Goal: Task Accomplishment & Management: Manage account settings

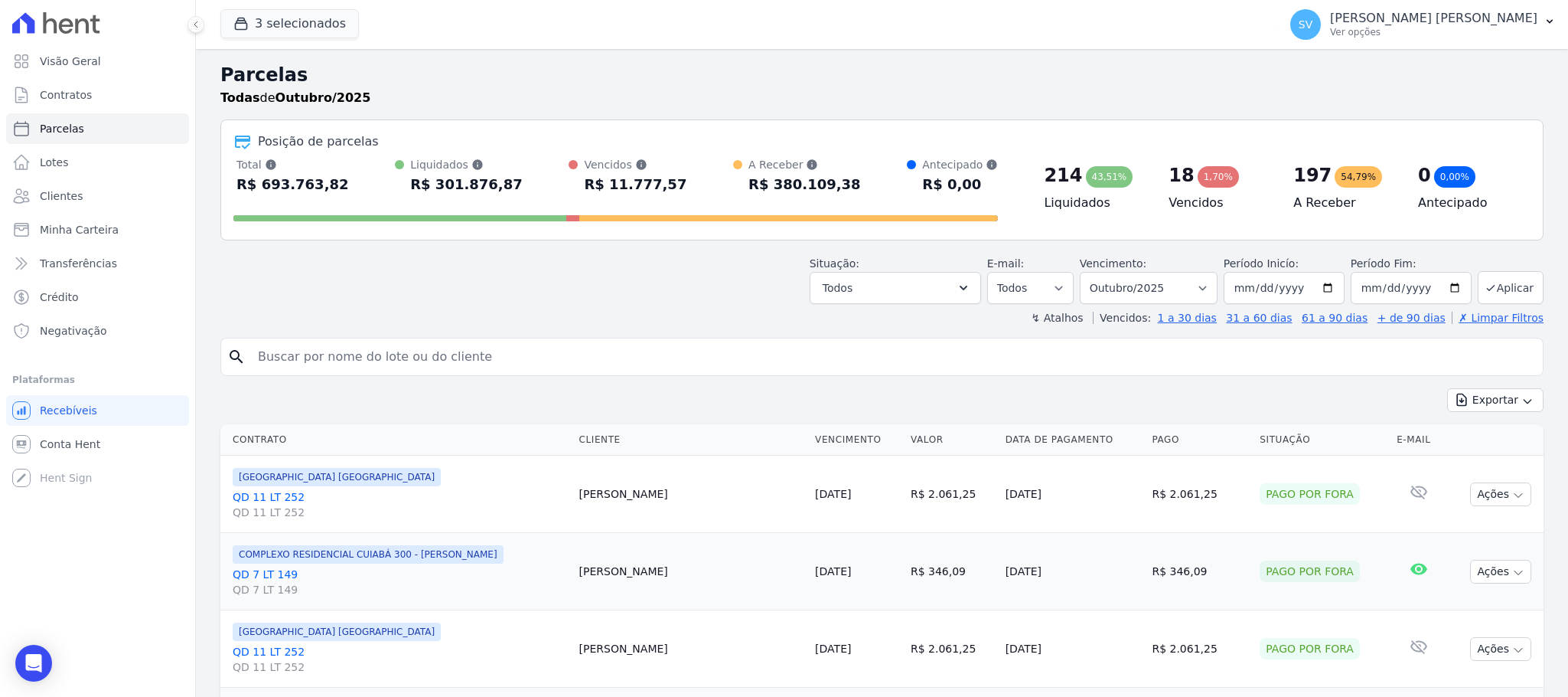
select select
click at [465, 350] on input "search" at bounding box center [891, 357] width 1287 height 31
paste input "[PERSON_NAME] [PERSON_NAME] HELDS"
type input "[PERSON_NAME] [PERSON_NAME] HELDS"
select select
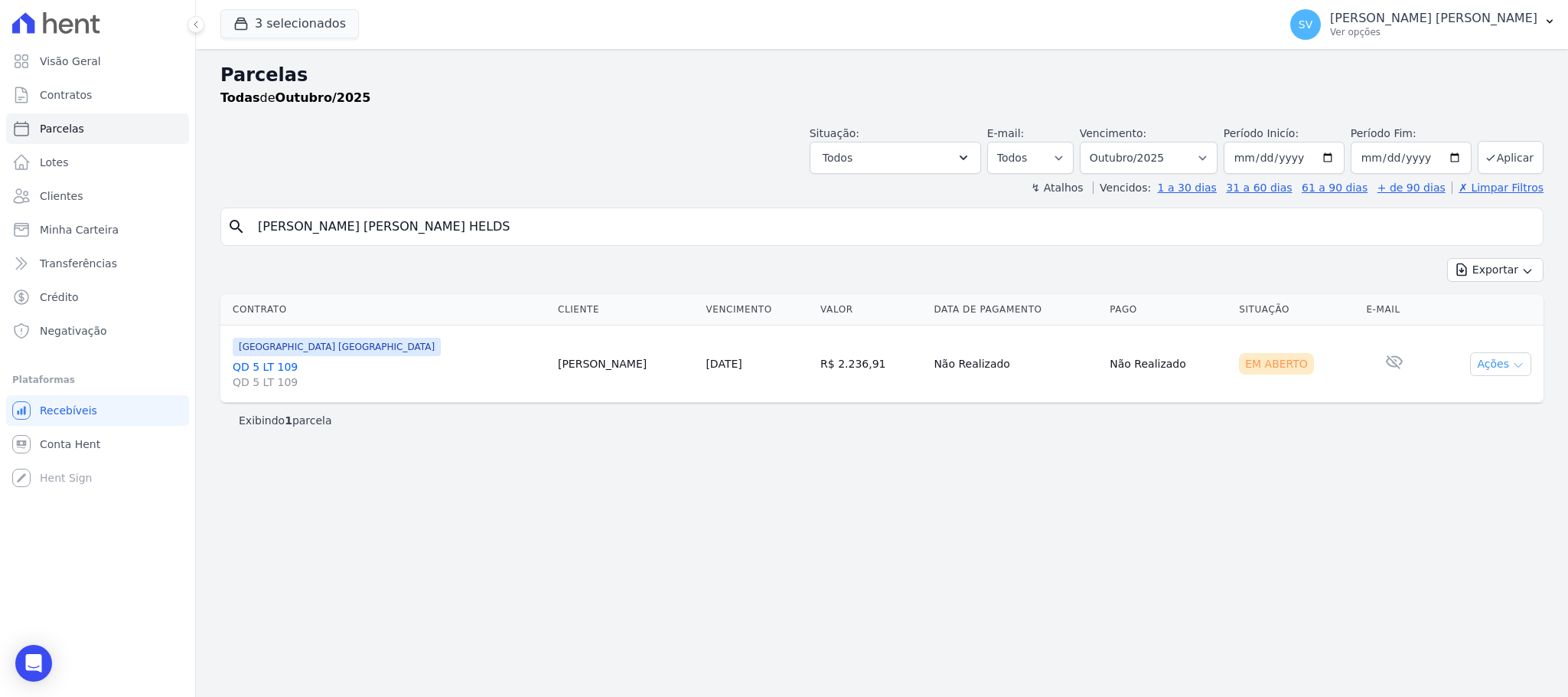
click at [1504, 367] on button "Ações" at bounding box center [1500, 364] width 62 height 24
click at [1440, 393] on link "Ver boleto" at bounding box center [1494, 399] width 147 height 28
drag, startPoint x: 485, startPoint y: 237, endPoint x: 27, endPoint y: 220, distance: 458.3
click at [27, 220] on div "Visão Geral Contratos [GEOGRAPHIC_DATA] Lotes Clientes Minha Carteira Transferê…" at bounding box center [784, 348] width 1568 height 697
paste input "[PERSON_NAME] e [PERSON_NAME]"
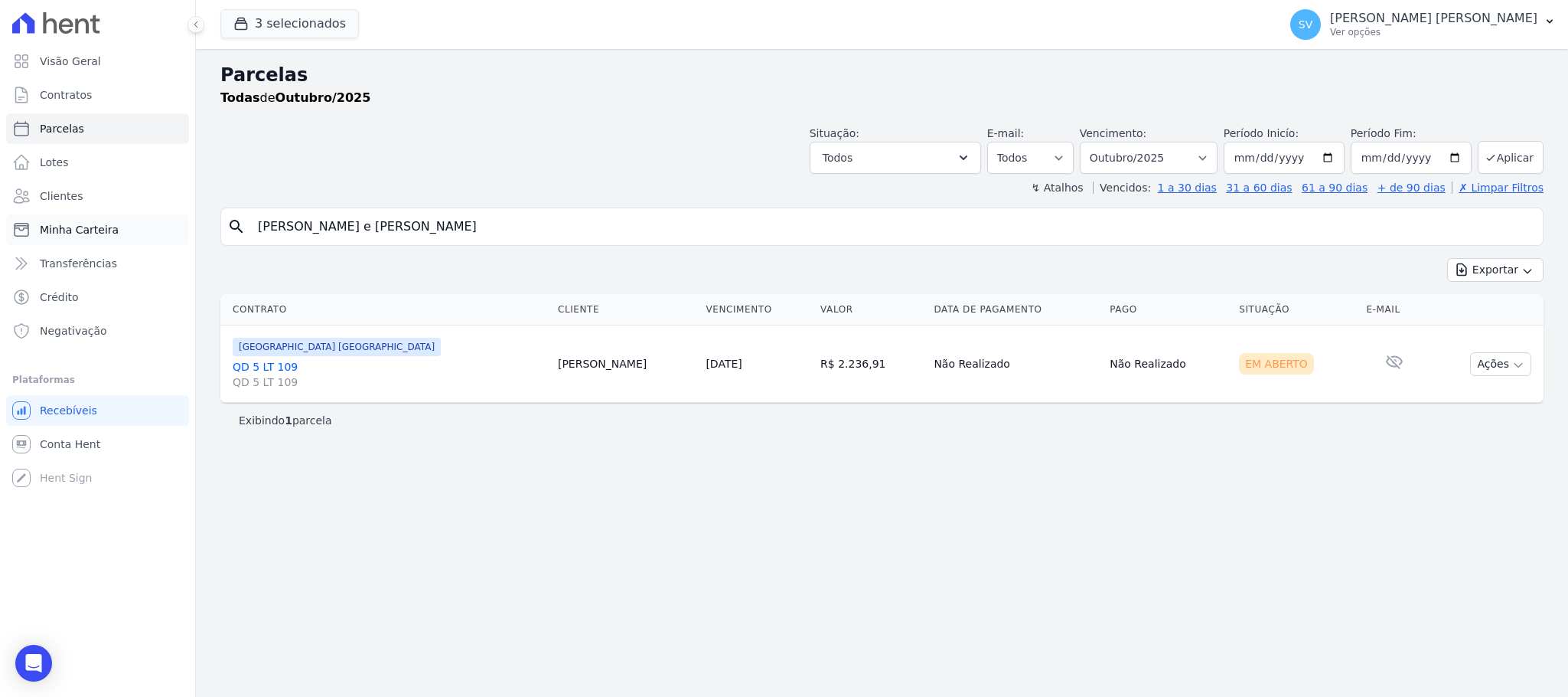
type input "[PERSON_NAME] e [PERSON_NAME]"
select select
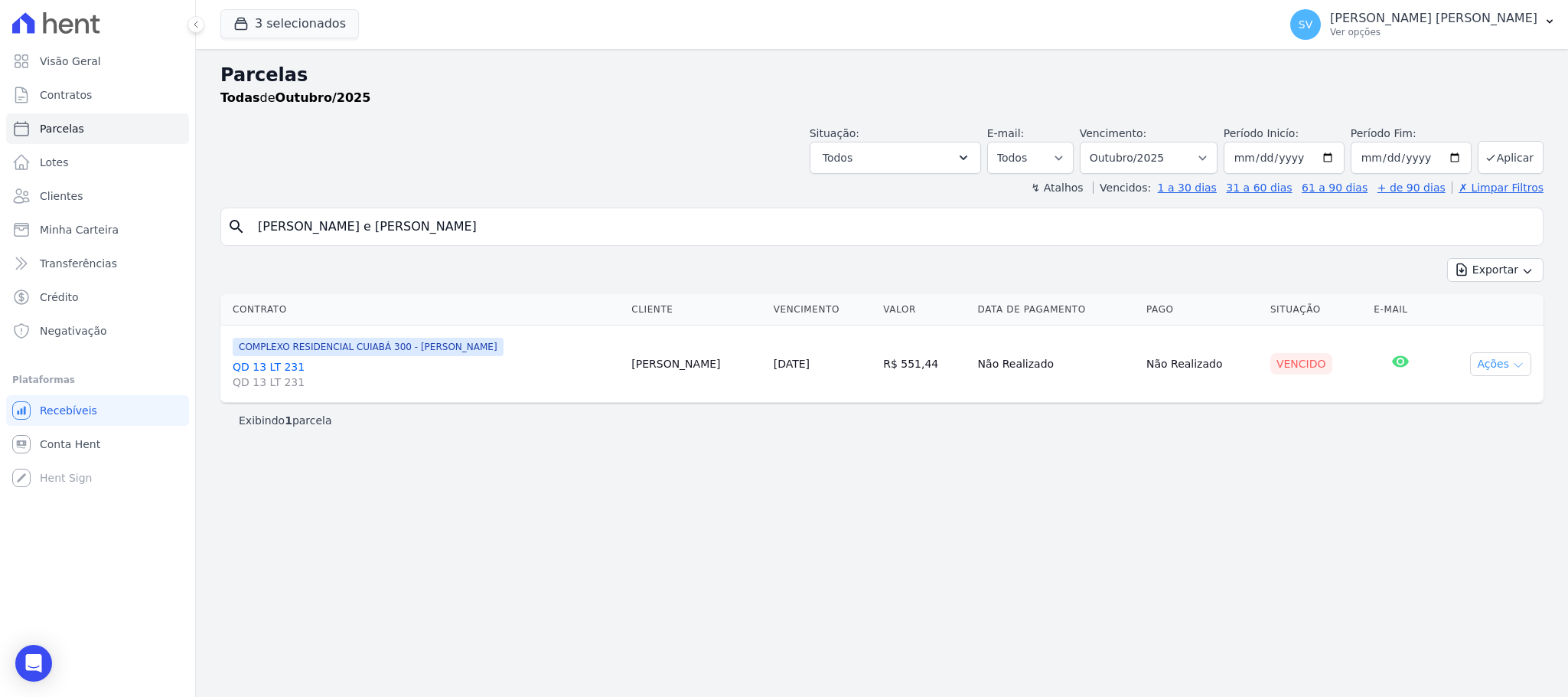
click at [1479, 367] on button "Ações" at bounding box center [1500, 364] width 62 height 24
click at [1465, 392] on link "Ver boleto" at bounding box center [1494, 399] width 147 height 28
